Goal: Find contact information: Find contact information

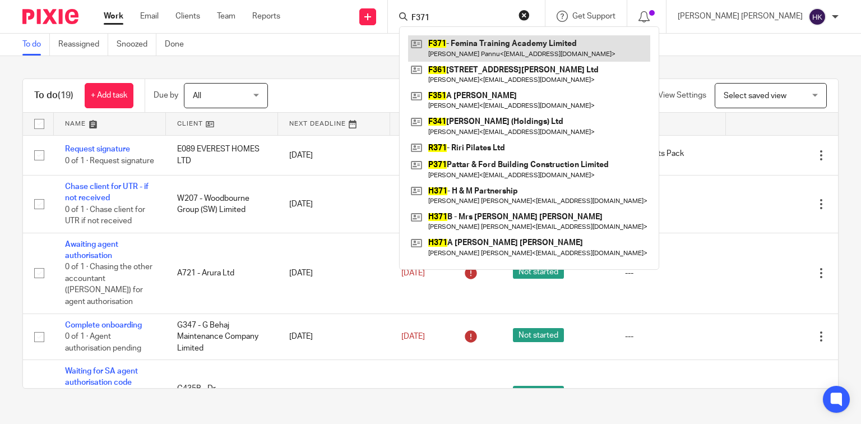
type input "F371"
click at [594, 44] on link at bounding box center [529, 48] width 242 height 26
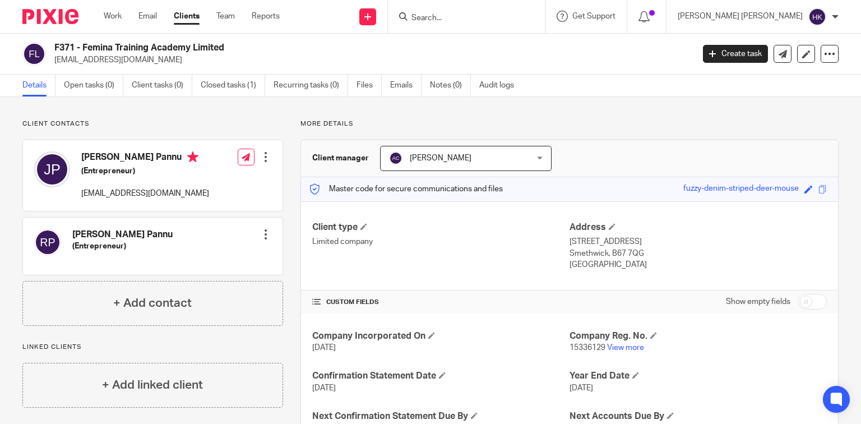
click at [58, 10] on img at bounding box center [50, 16] width 56 height 15
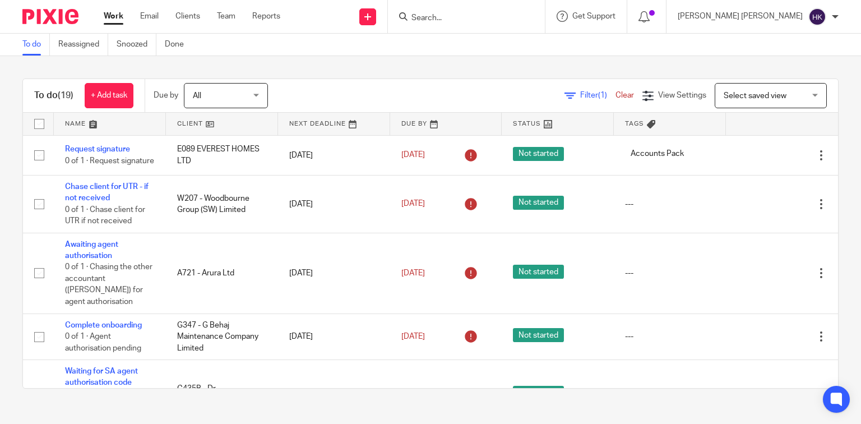
click at [511, 15] on input "Search" at bounding box center [460, 18] width 101 height 10
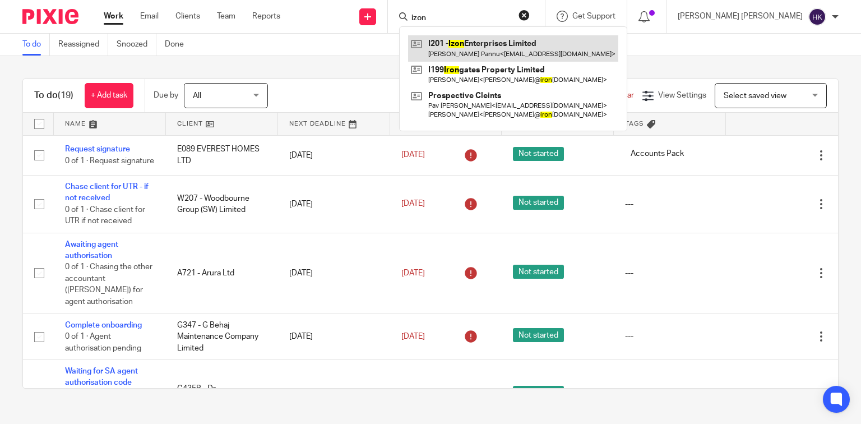
type input "izon"
click at [557, 45] on link at bounding box center [513, 48] width 210 height 26
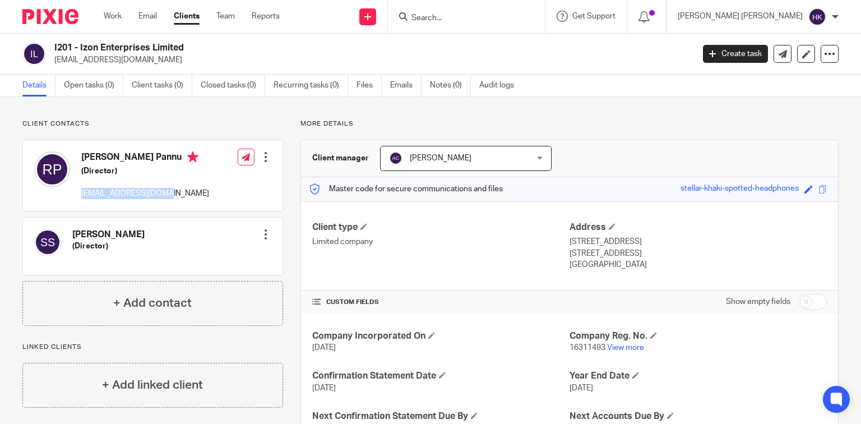
drag, startPoint x: 165, startPoint y: 196, endPoint x: 81, endPoint y: 193, distance: 84.7
click at [81, 193] on div "Rajbinder Kaur Pannu (Director) gsp123@hotmail.co.uk" at bounding box center [121, 175] width 175 height 59
copy p "gsp123@hotmail.co.uk"
click at [31, 15] on img at bounding box center [50, 16] width 56 height 15
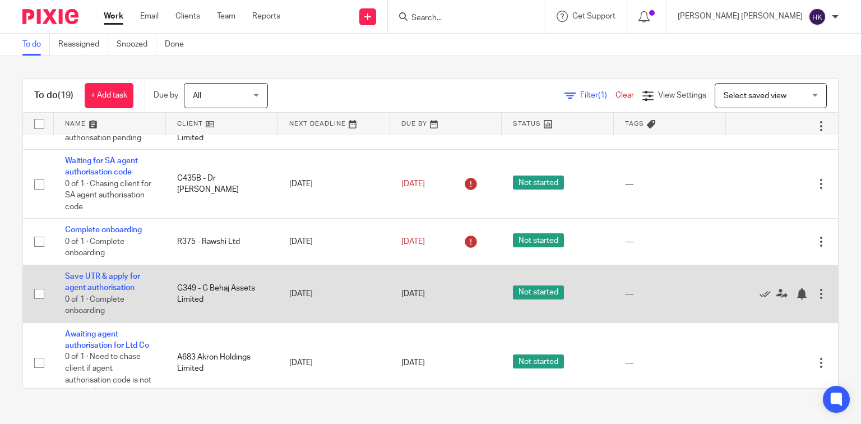
scroll to position [225, 0]
